Goal: Use online tool/utility: Utilize a website feature to perform a specific function

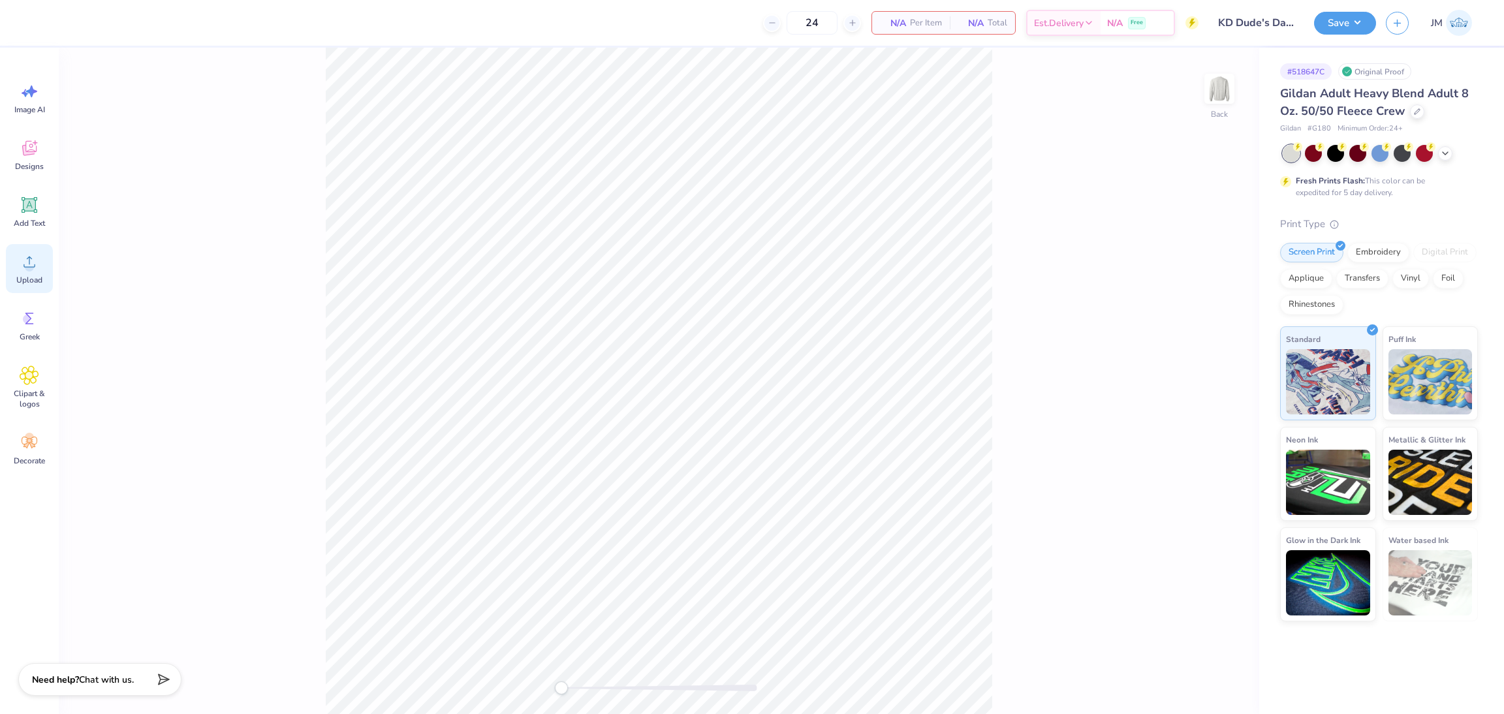
click at [28, 278] on span "Upload" at bounding box center [29, 280] width 26 height 10
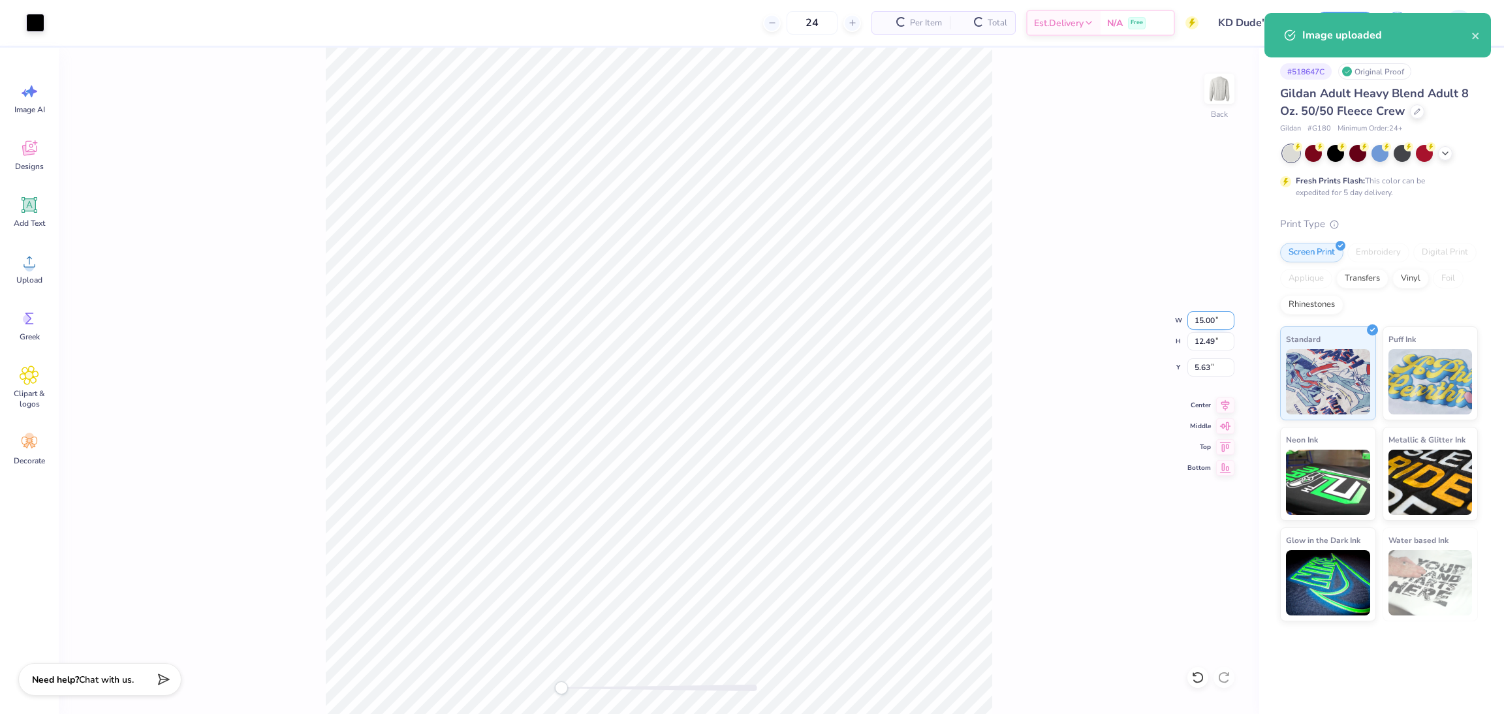
click at [1202, 322] on input "15.00" at bounding box center [1210, 320] width 47 height 18
type input "3.50"
type input "2.91"
type input "10.42"
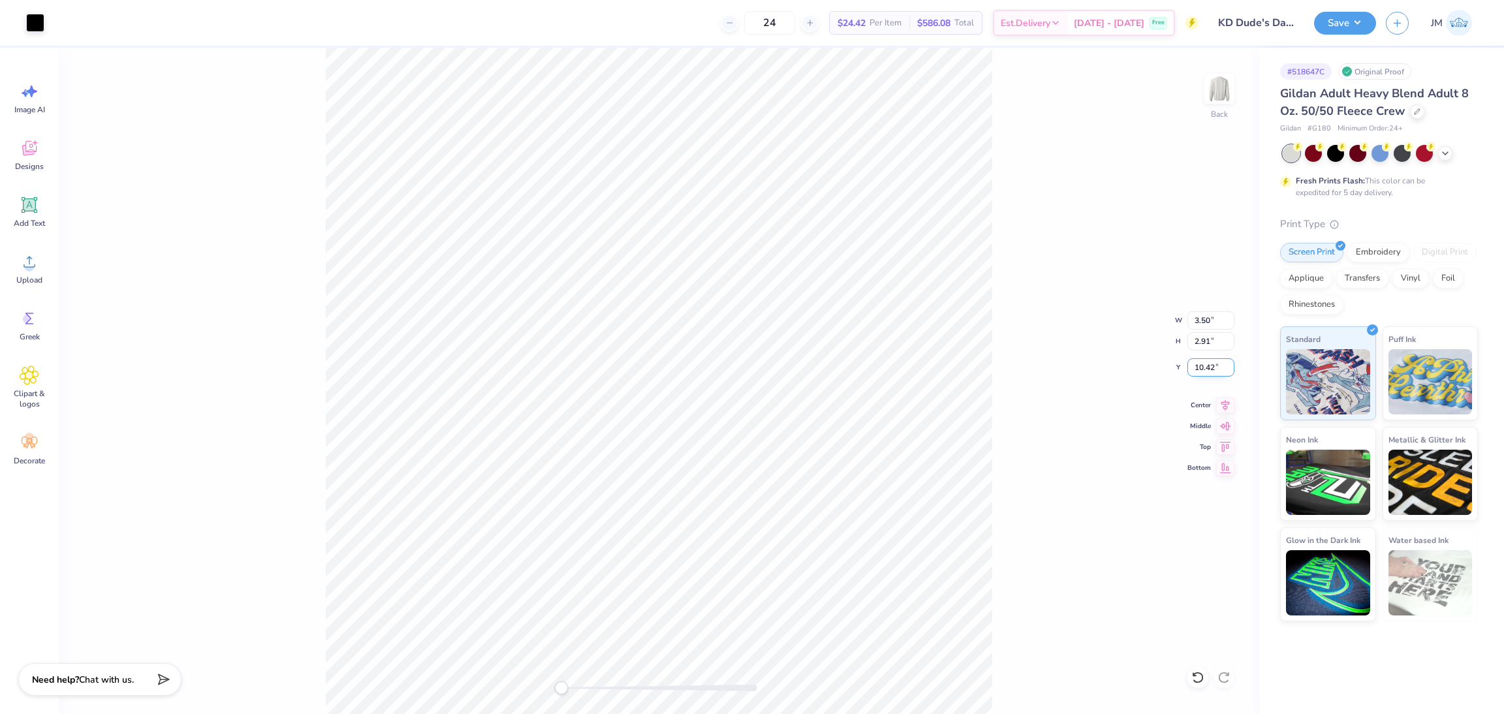
click at [1200, 369] on input "10.42" at bounding box center [1210, 367] width 47 height 18
type input "3.00"
click at [1221, 96] on img at bounding box center [1219, 89] width 52 height 52
click at [39, 271] on div "Upload" at bounding box center [29, 268] width 47 height 49
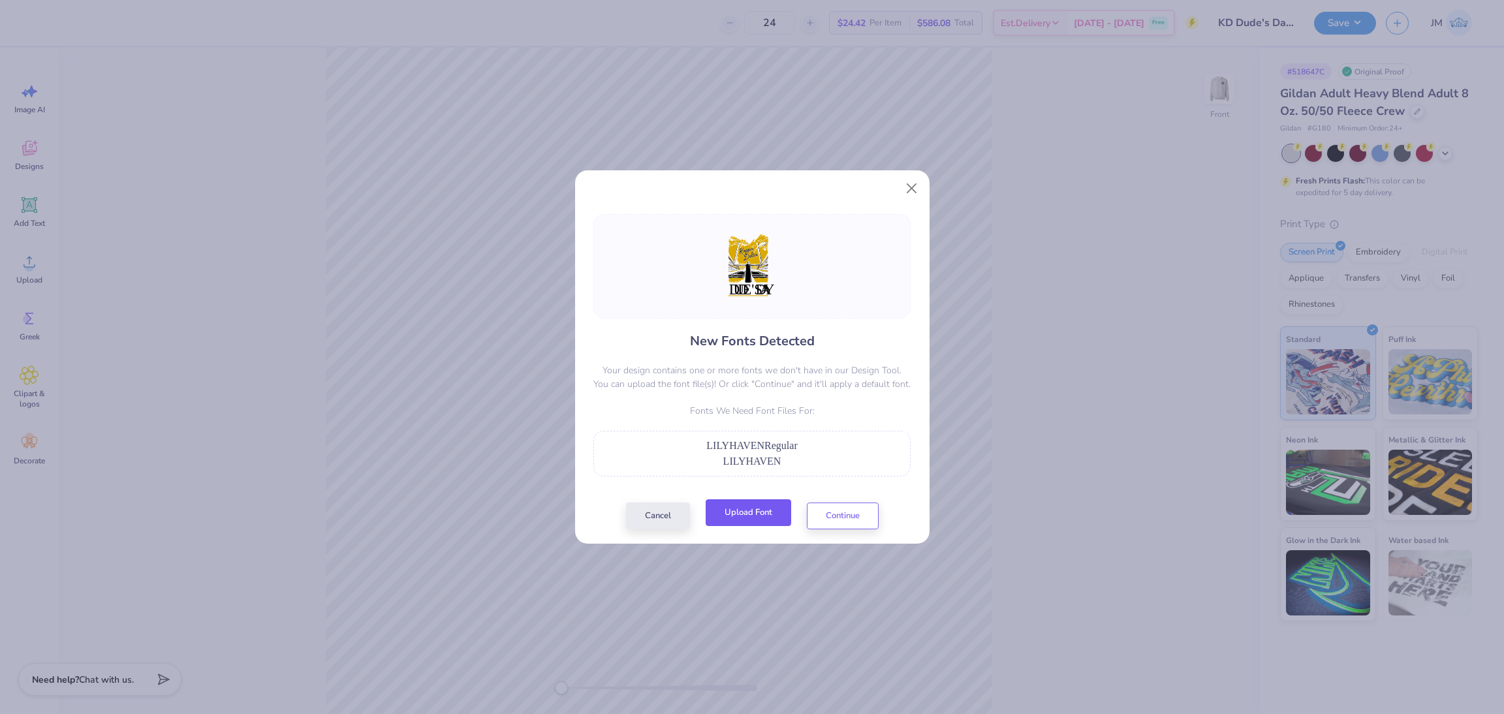
click at [727, 516] on button "Upload Font" at bounding box center [749, 512] width 86 height 27
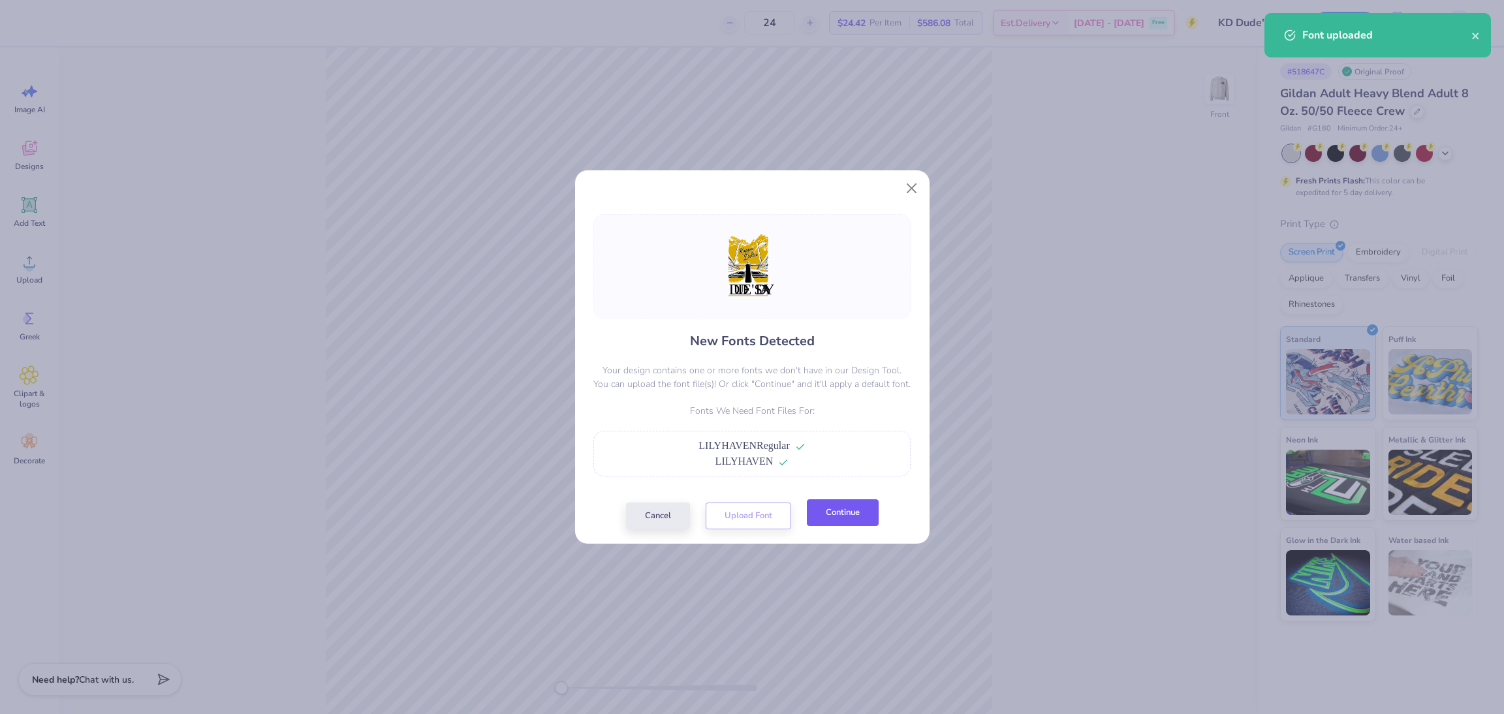
click at [849, 503] on button "Continue" at bounding box center [843, 512] width 72 height 27
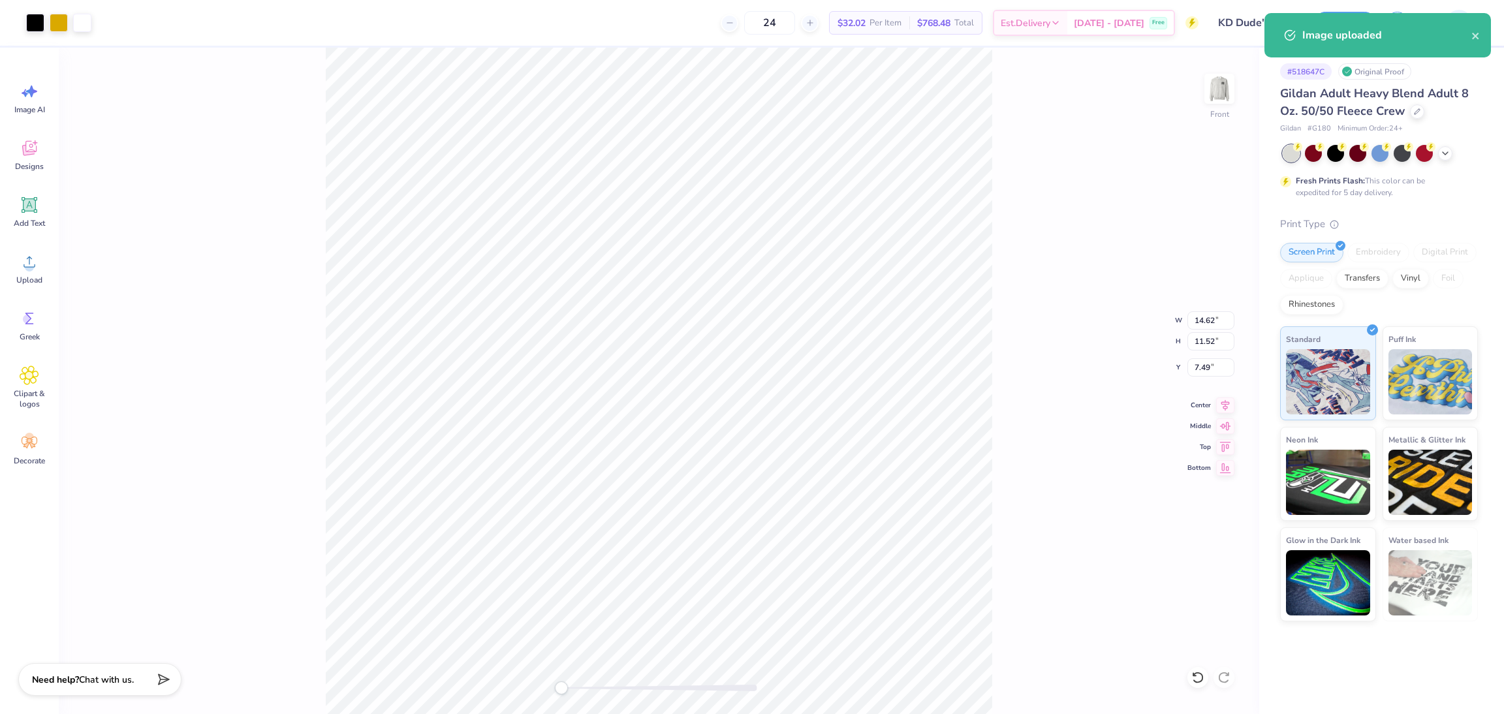
type input "8.34"
type input "6.57"
type input "8.55"
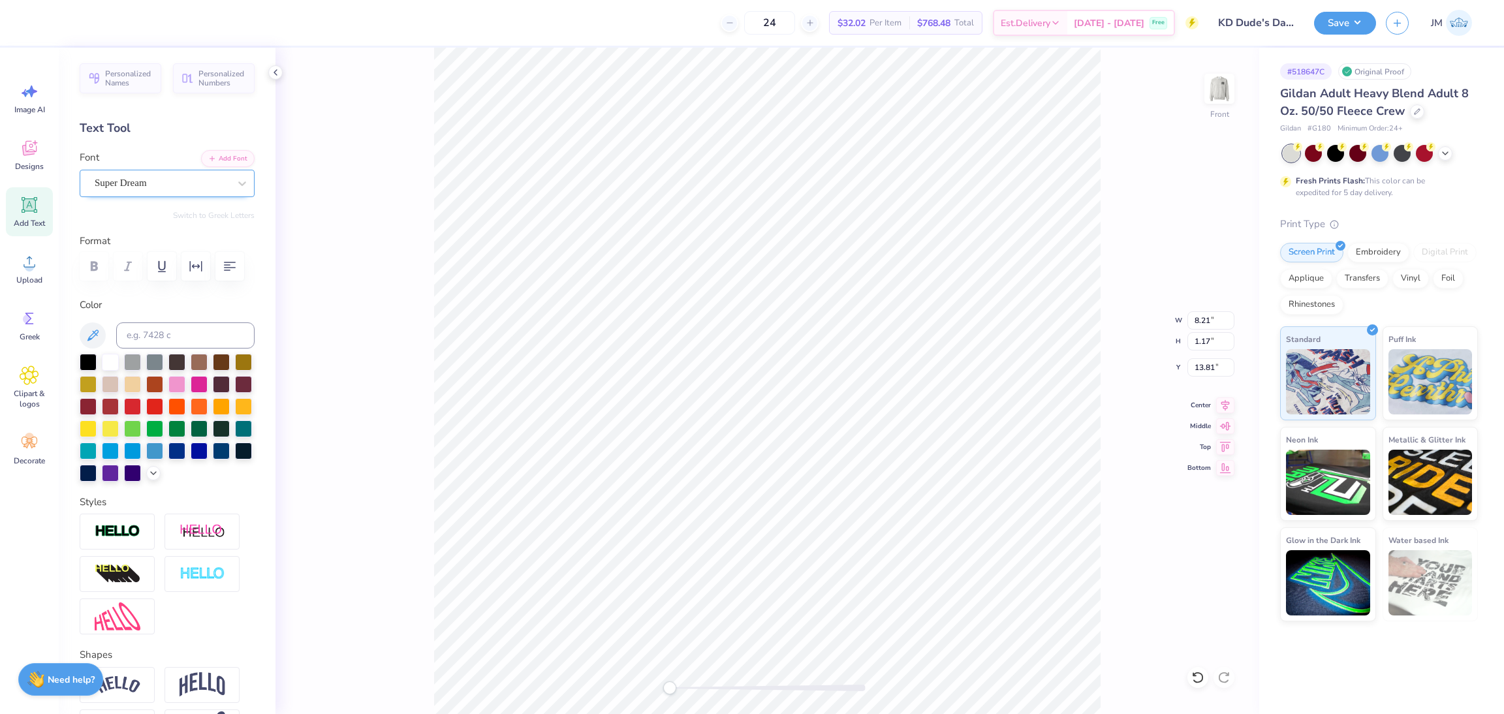
click at [151, 178] on div "Super Dream" at bounding box center [161, 183] width 137 height 20
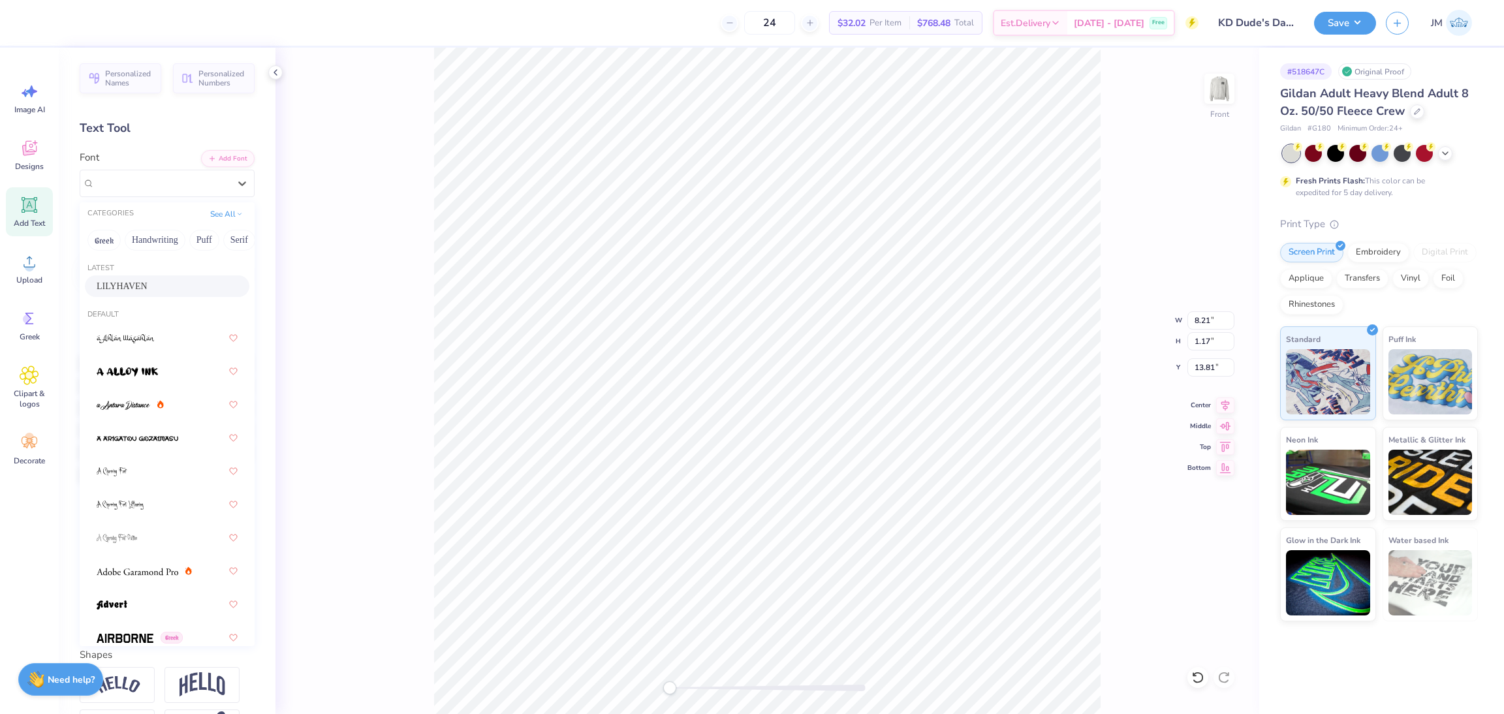
click at [140, 288] on div "LILYHAVEN" at bounding box center [167, 286] width 141 height 14
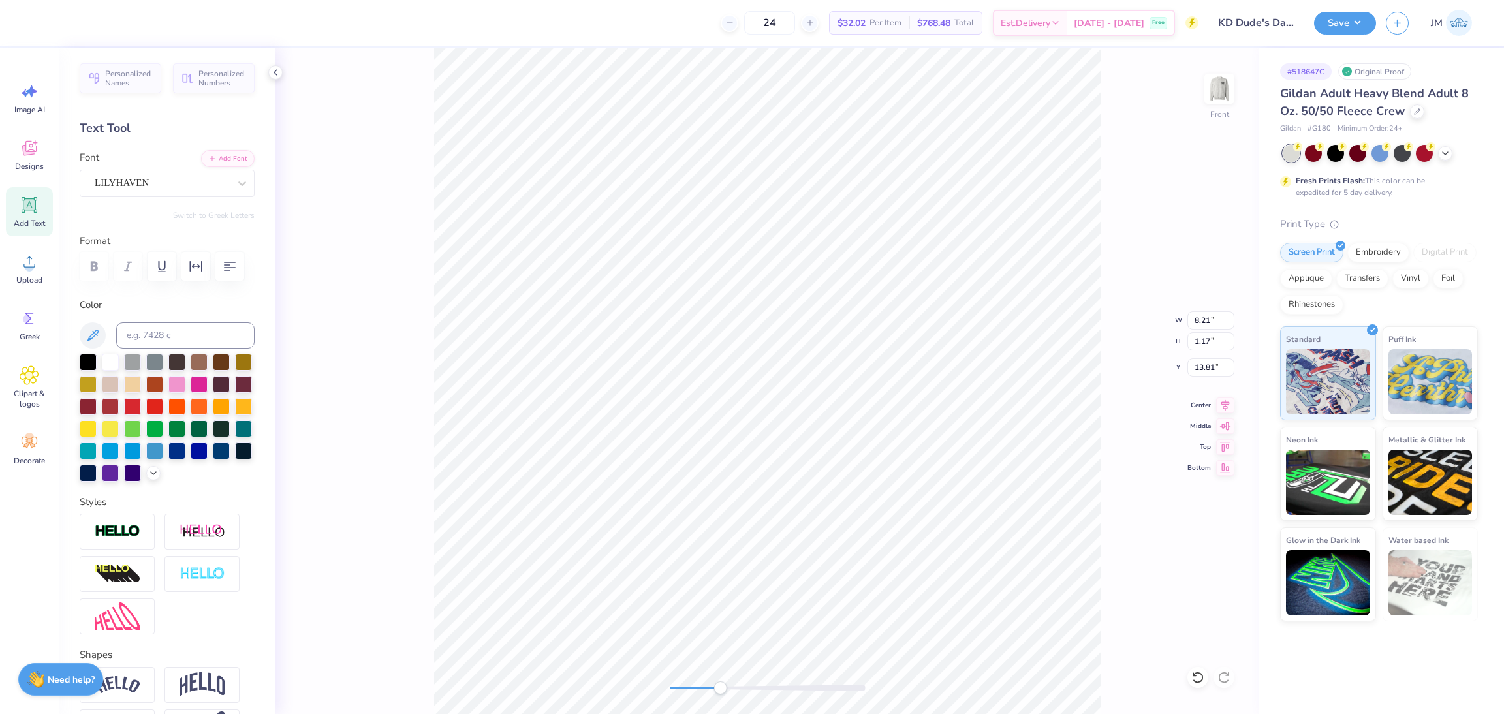
click at [720, 676] on div "Front W 8.21 8.21 " H 1.17 1.17 " Y 13.81 13.81 " Center Middle Top Bottom" at bounding box center [767, 381] width 984 height 667
click at [668, 676] on div "Front" at bounding box center [767, 381] width 984 height 667
click at [804, 565] on li "Group" at bounding box center [814, 569] width 102 height 25
type input "7.46"
type input "11.37"
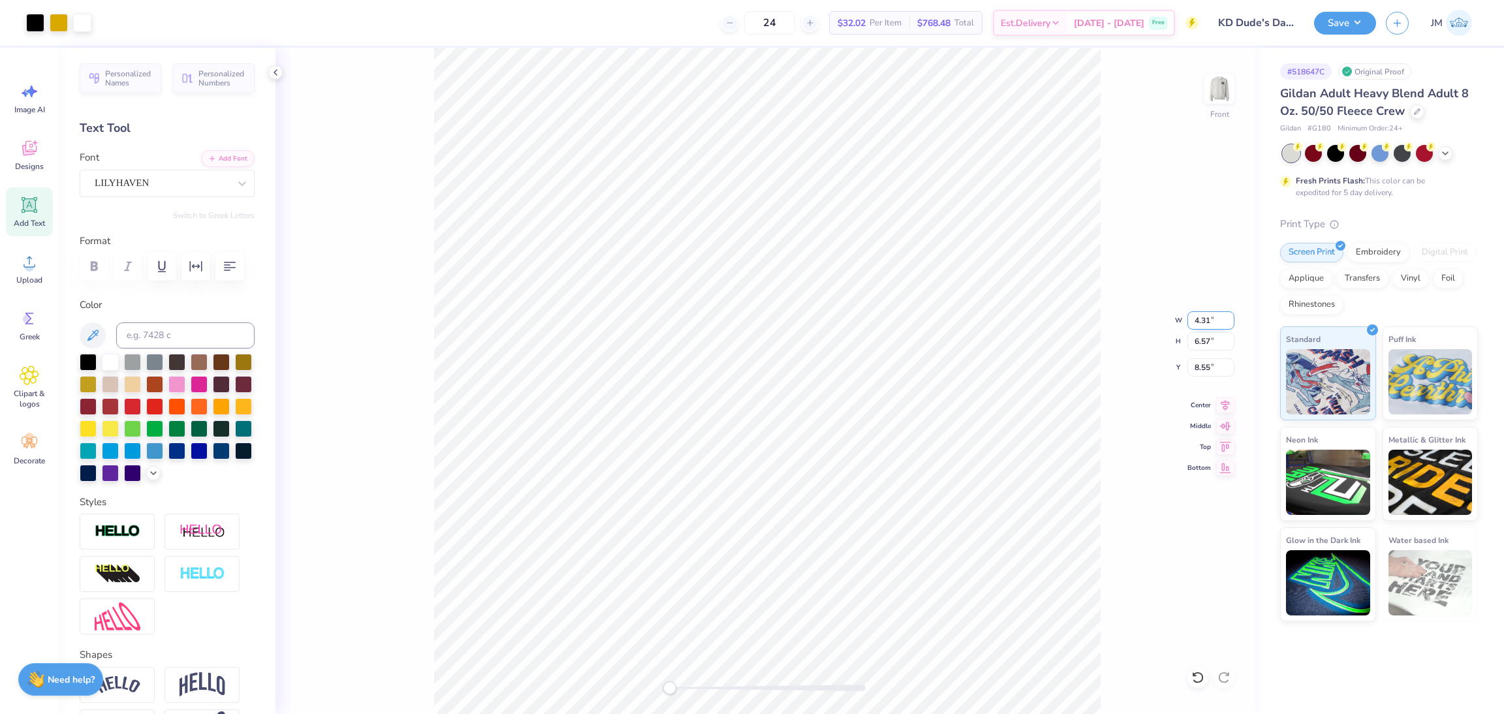
type input "5.33"
click at [1207, 341] on input "11.37" at bounding box center [1210, 341] width 47 height 18
type input "15"
type input "9.84"
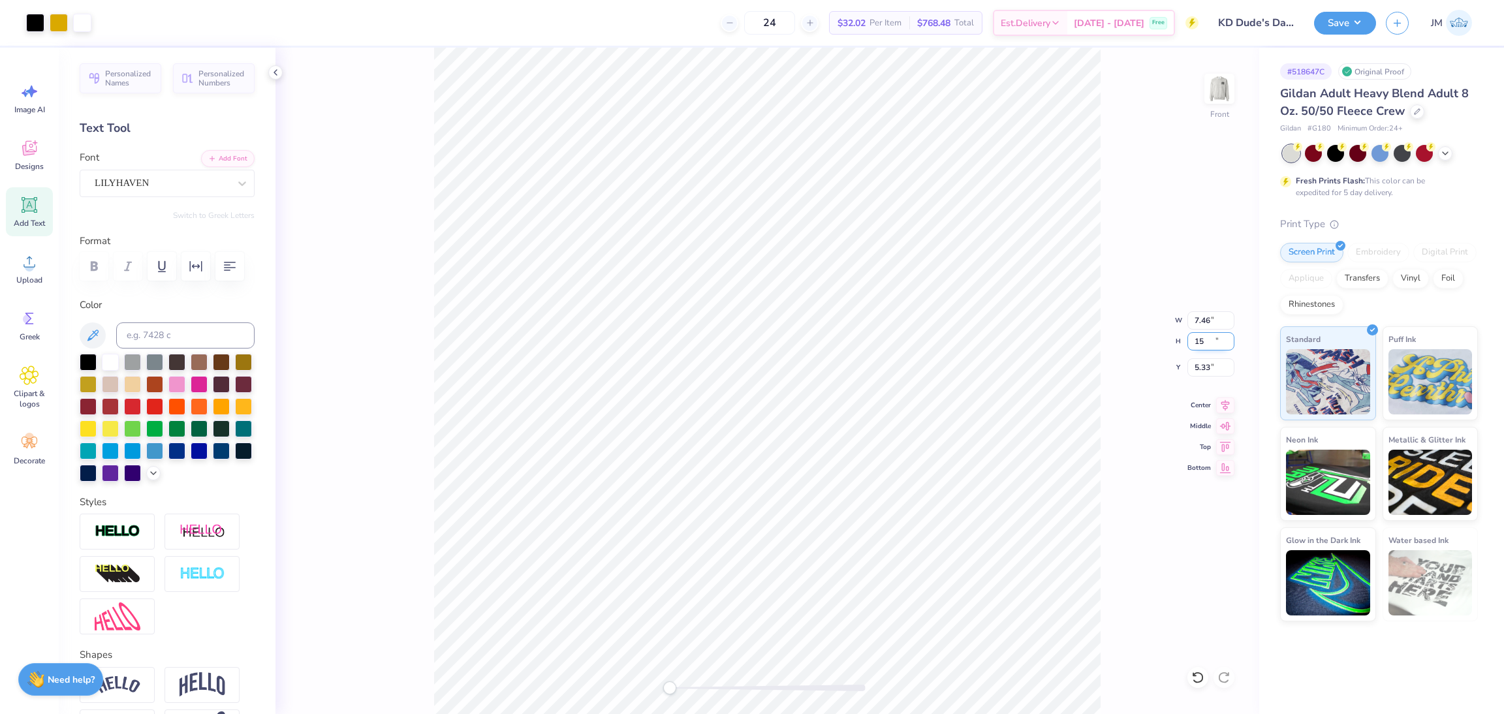
type input "15.00"
type input "3.52"
click at [1196, 370] on input "3.52" at bounding box center [1210, 367] width 47 height 18
type input "3"
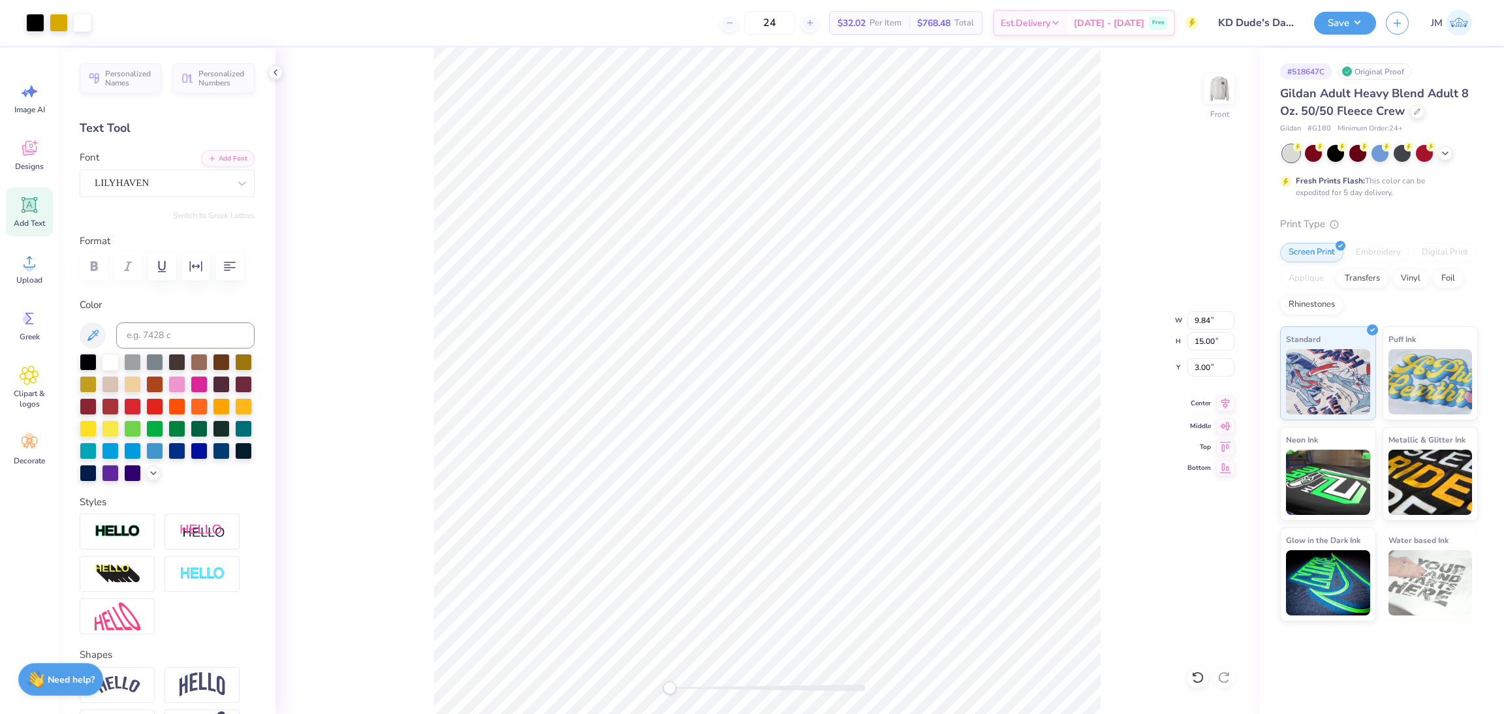
click at [1223, 408] on icon at bounding box center [1225, 404] width 18 height 16
click at [1223, 411] on icon at bounding box center [1225, 404] width 18 height 16
click at [1215, 86] on img at bounding box center [1219, 89] width 52 height 52
click at [1221, 96] on img at bounding box center [1219, 89] width 52 height 52
type input "3.51"
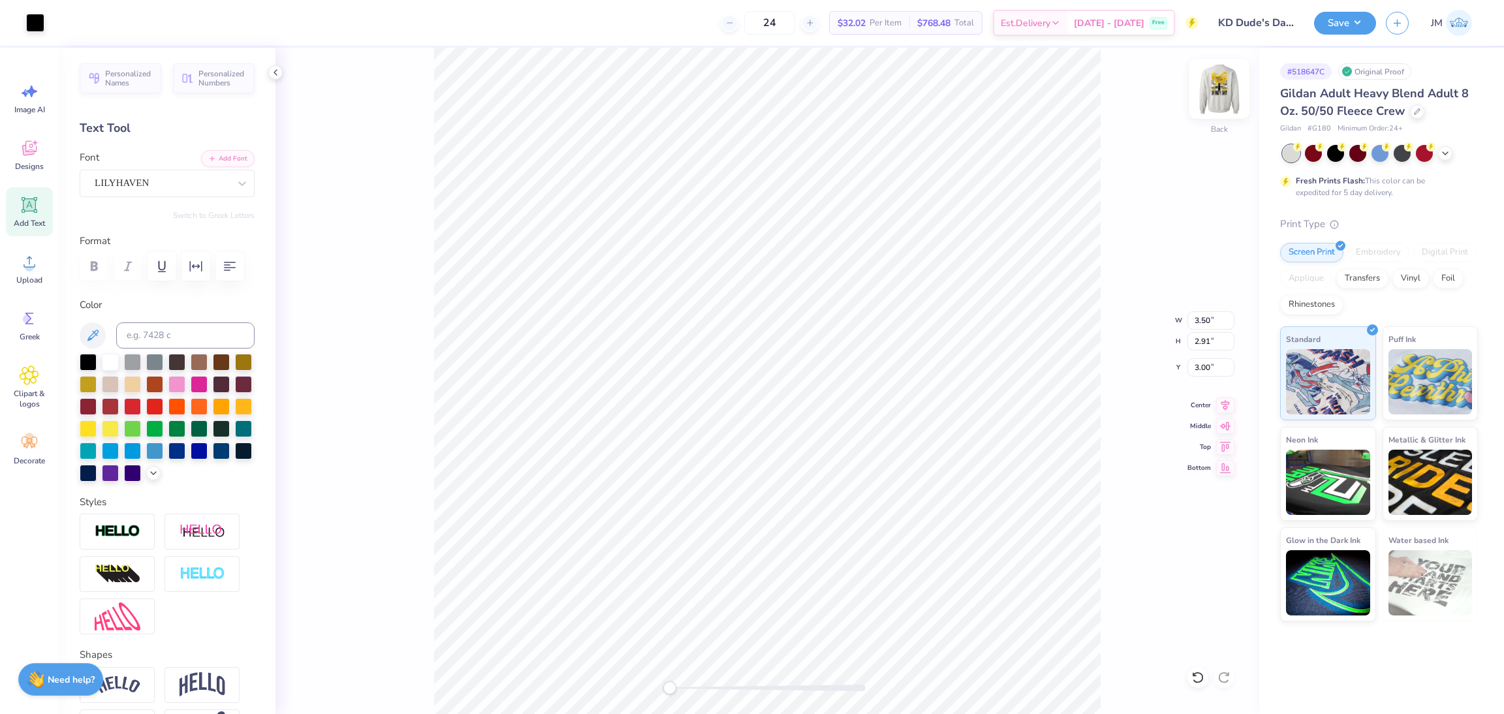
type input "2.92"
type input "5.32"
type input "9.84"
type input "15.00"
type input "3.00"
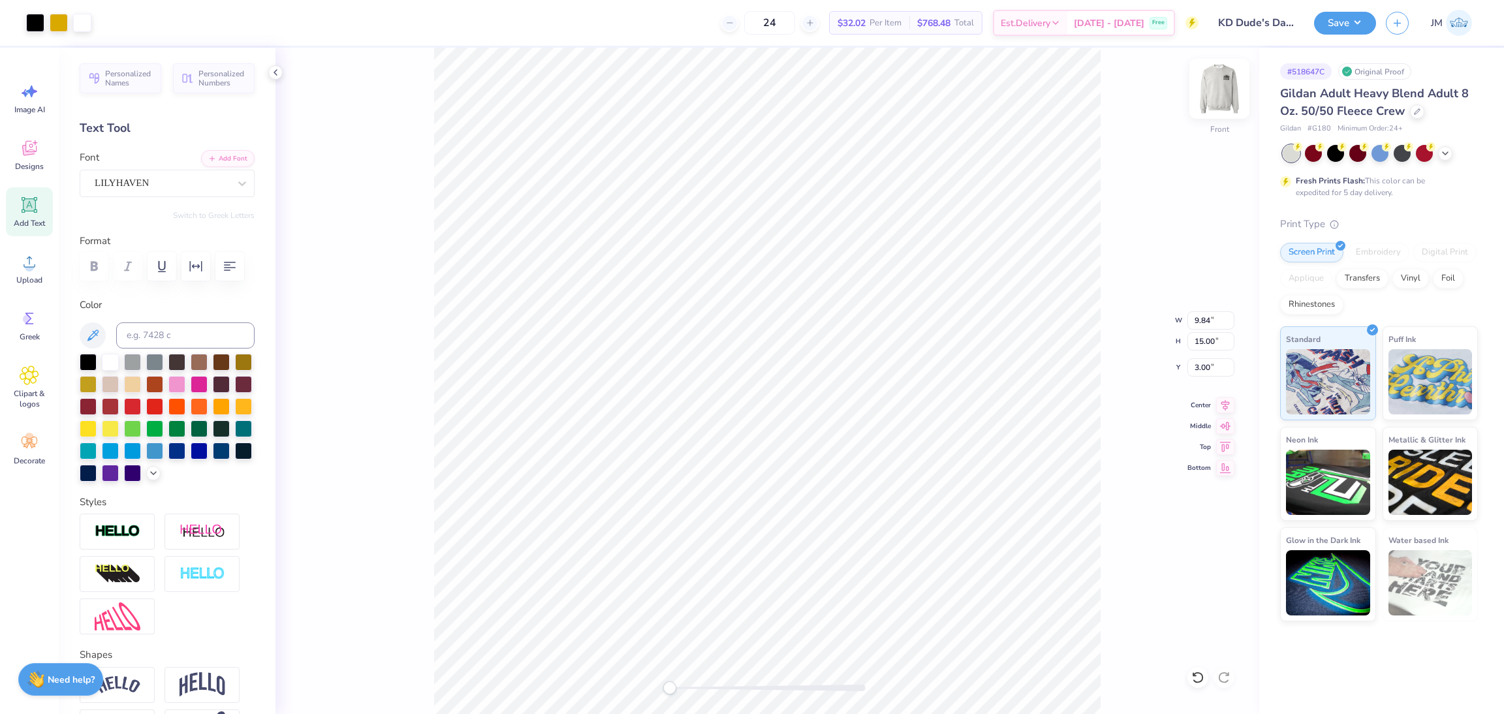
click at [1219, 113] on img at bounding box center [1219, 89] width 52 height 52
type input "9.81"
type input "14.97"
type input "0.69"
type input "3.50"
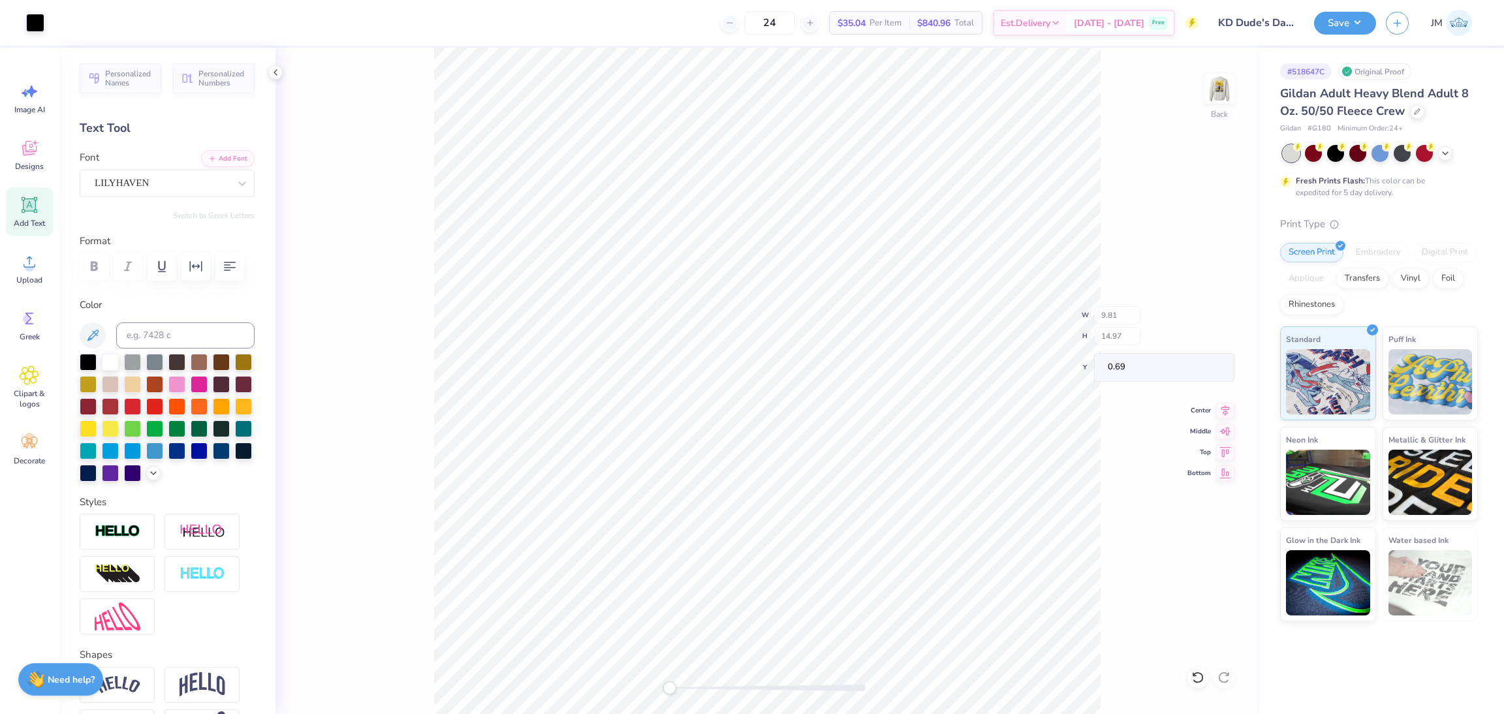
type input "2.91"
type input "3.00"
click at [1365, 16] on button "Save" at bounding box center [1345, 21] width 62 height 23
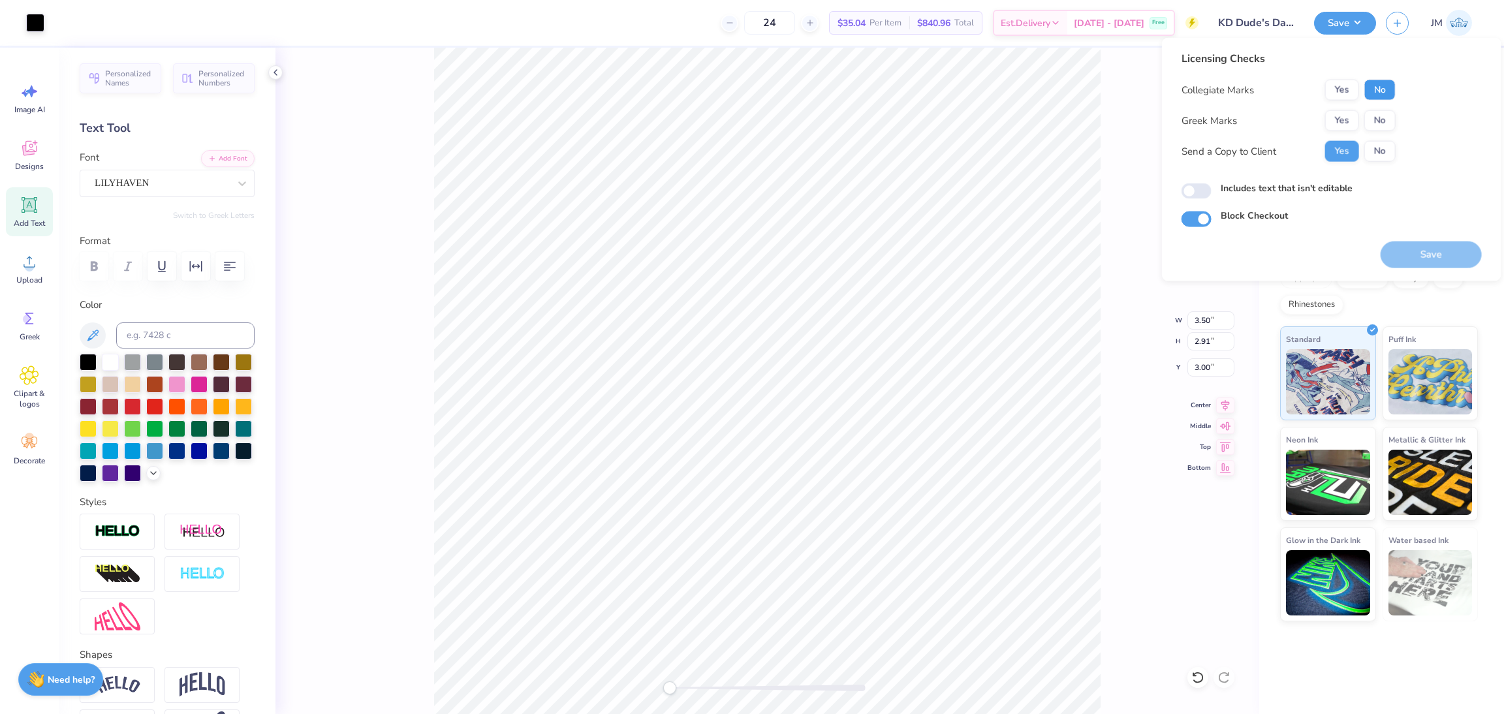
click at [1380, 93] on button "No" at bounding box center [1379, 90] width 31 height 21
click at [1340, 121] on button "Yes" at bounding box center [1342, 120] width 34 height 21
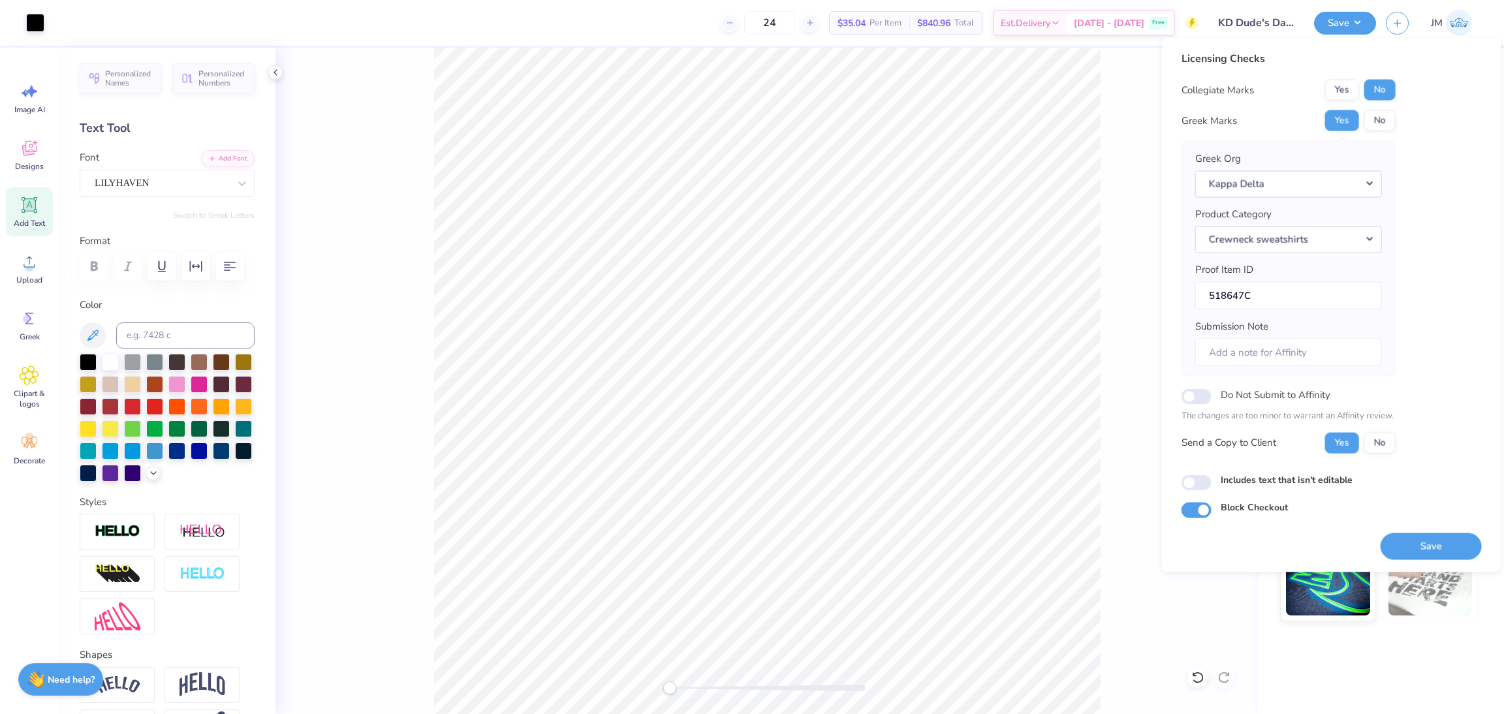
click at [1460, 564] on div "Licensing Checks Collegiate Marks Yes No Greek Marks Yes No Greek Org Kappa Del…" at bounding box center [1331, 305] width 339 height 535
drag, startPoint x: 1440, startPoint y: 542, endPoint x: 1368, endPoint y: 507, distance: 80.6
click at [1436, 542] on button "Save" at bounding box center [1431, 546] width 101 height 27
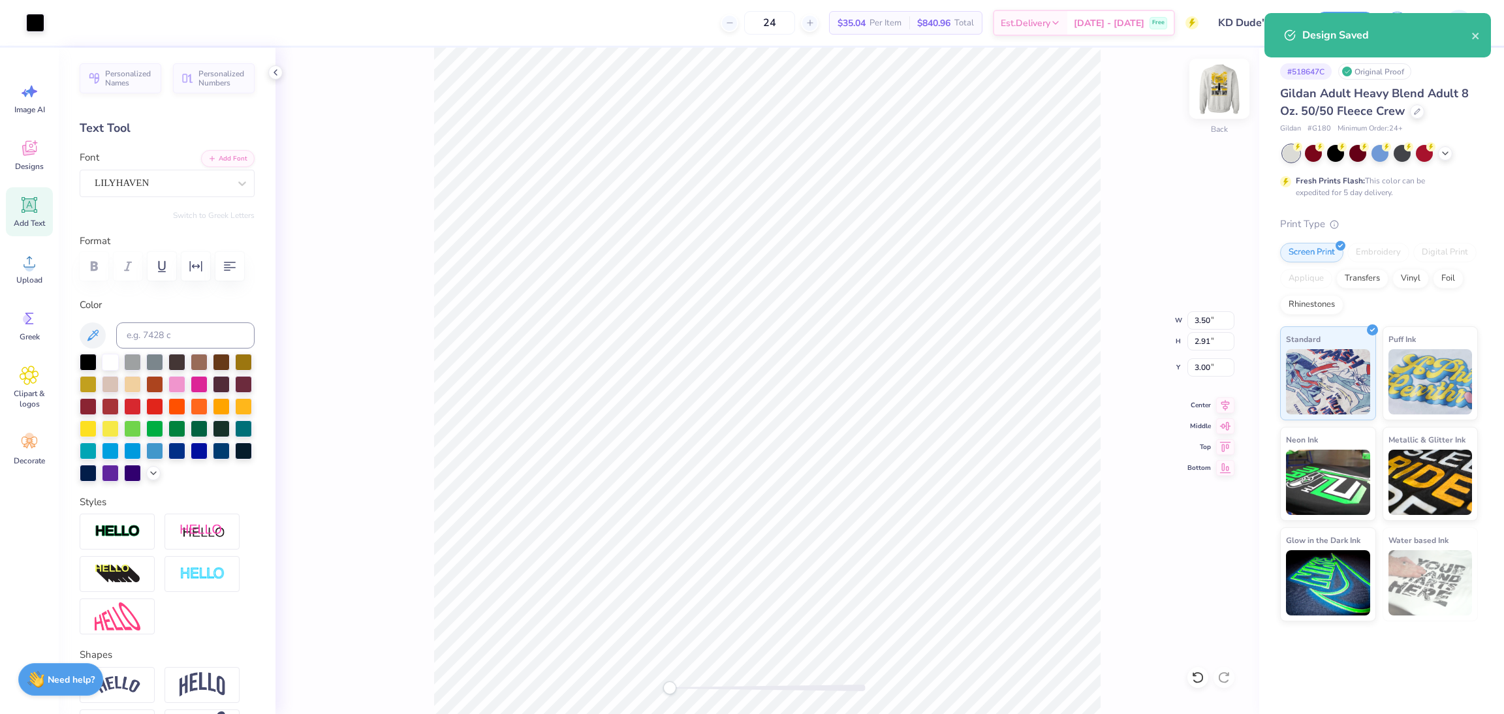
click at [1221, 95] on img at bounding box center [1219, 89] width 52 height 52
type input "3.51"
type input "2.92"
type input "5.32"
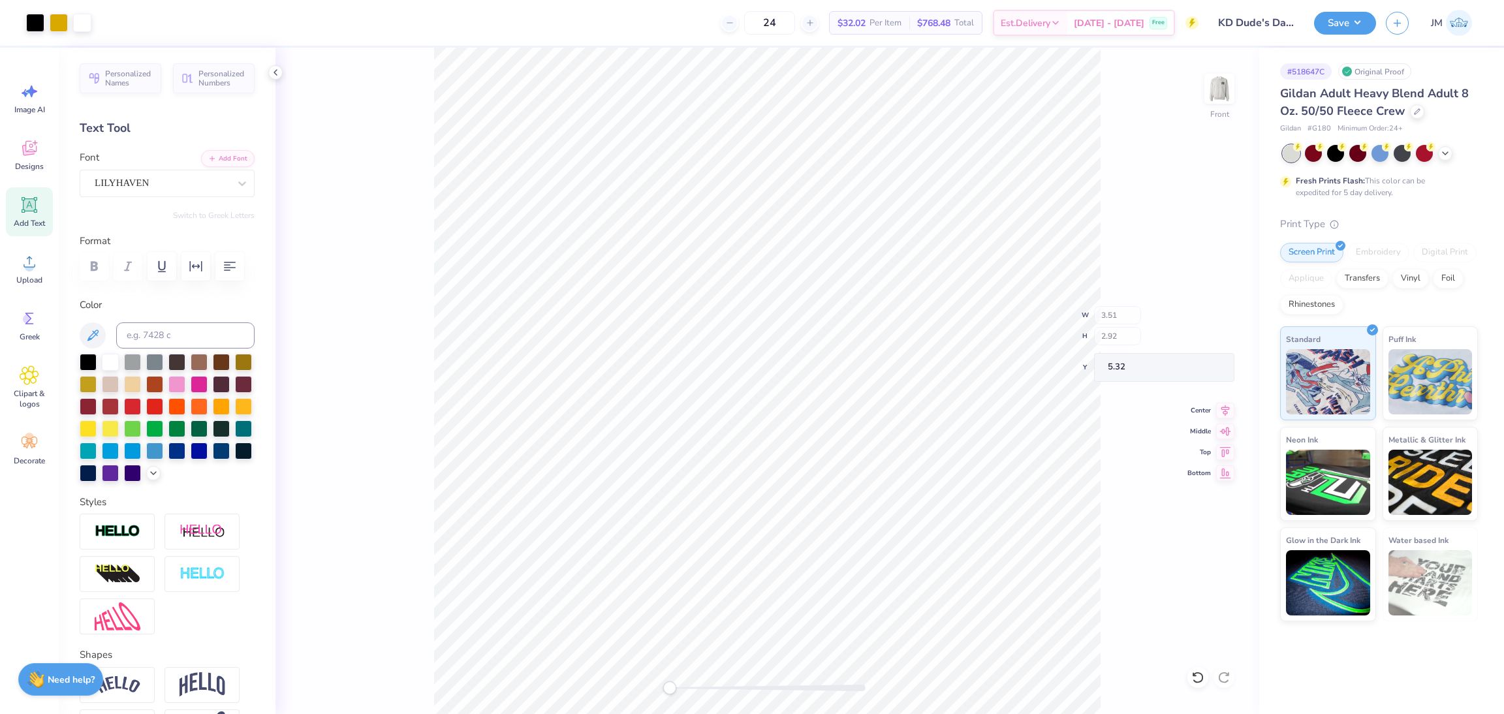
click at [510, 46] on div "Art colors 24 $32.02 Per Item $768.48 Total Est. Delivery [DATE] - [DATE] Free …" at bounding box center [752, 357] width 1504 height 714
